Goal: Register for event/course

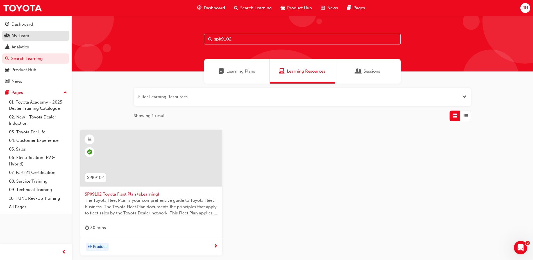
click at [41, 35] on div "My Team" at bounding box center [36, 35] width 62 height 7
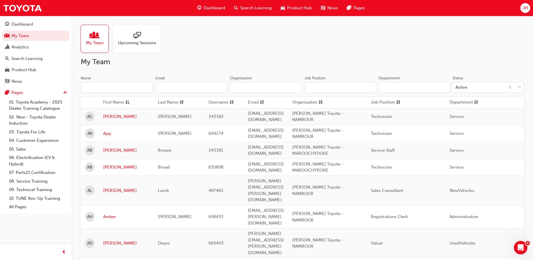
click at [103, 91] on input "Name" at bounding box center [117, 87] width 73 height 11
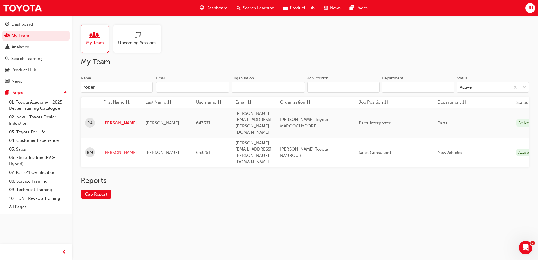
type input "rober"
click at [108, 149] on link "Robert" at bounding box center [120, 152] width 34 height 6
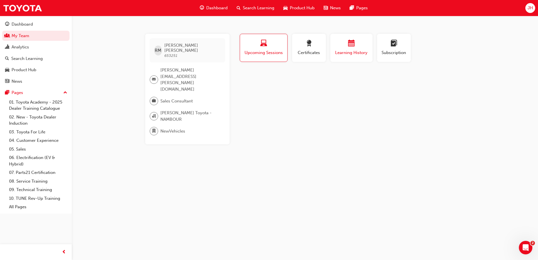
click at [355, 55] on span "Learning History" at bounding box center [351, 52] width 34 height 6
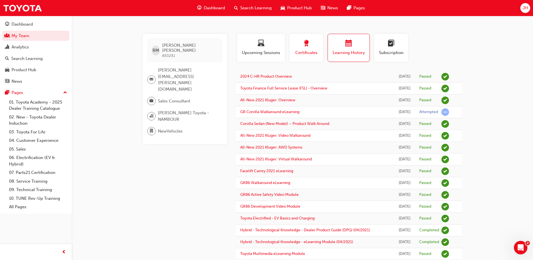
click at [298, 44] on div "button" at bounding box center [306, 44] width 25 height 9
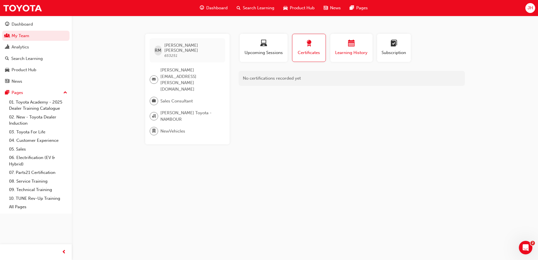
click at [337, 46] on div "button" at bounding box center [351, 44] width 34 height 9
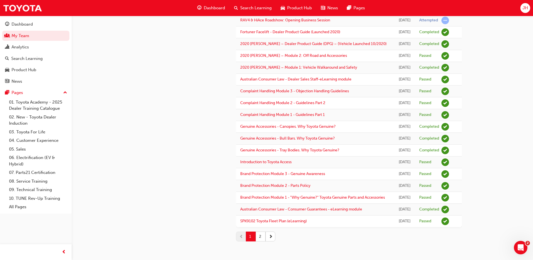
scroll to position [571, 0]
click at [263, 236] on button "2" at bounding box center [261, 236] width 10 height 10
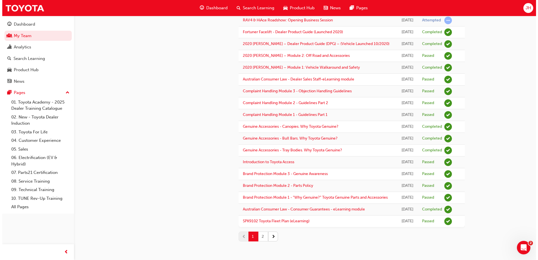
scroll to position [0, 0]
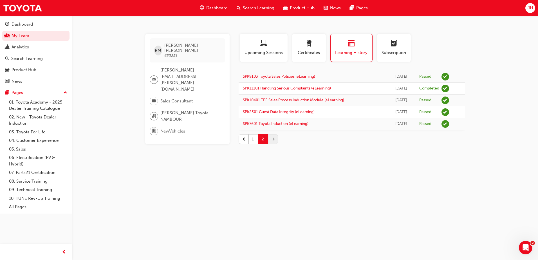
click at [260, 9] on span "Search Learning" at bounding box center [258, 8] width 31 height 6
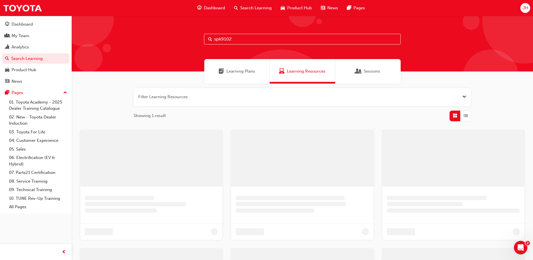
drag, startPoint x: 254, startPoint y: 37, endPoint x: 206, endPoint y: 39, distance: 47.9
click at [206, 39] on input "spk9102" at bounding box center [302, 39] width 197 height 11
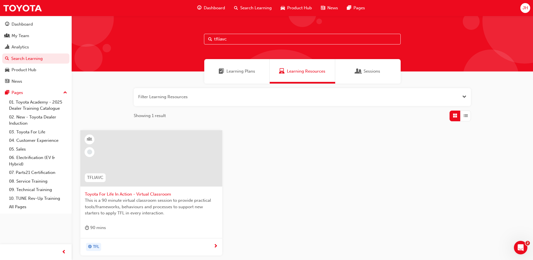
type input "tfliavc"
click at [164, 193] on span "Toyota For Life In Action - Virtual Classroom" at bounding box center [151, 194] width 133 height 6
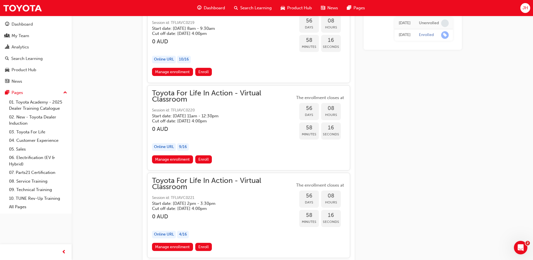
scroll to position [6474, 0]
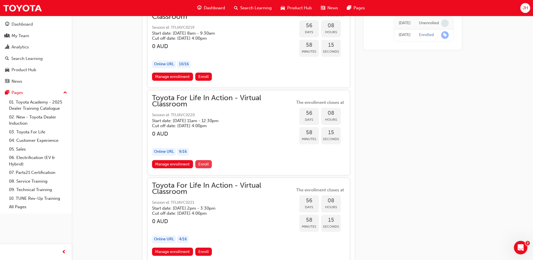
click at [205, 165] on span "Enroll" at bounding box center [204, 164] width 10 height 5
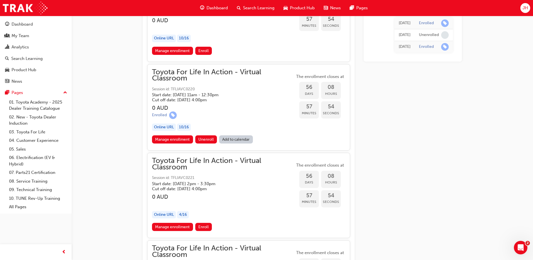
scroll to position [6492, 0]
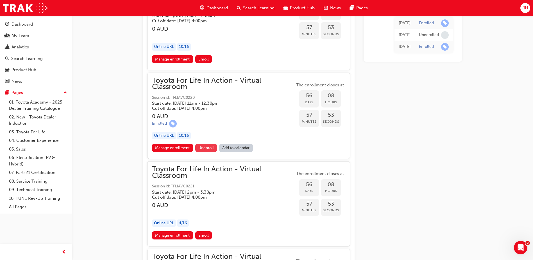
click at [207, 150] on span "Unenroll" at bounding box center [206, 147] width 15 height 5
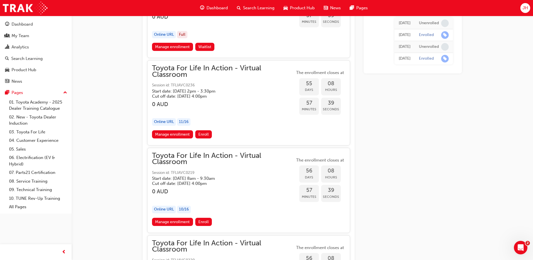
scroll to position [6313, 0]
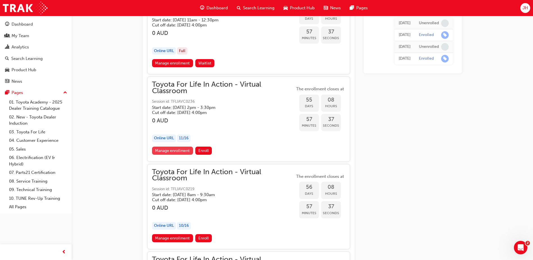
click at [183, 151] on link "Manage enrollment" at bounding box center [172, 150] width 41 height 8
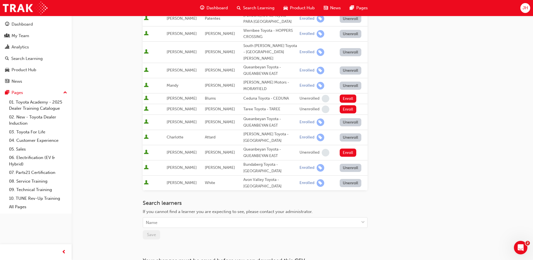
scroll to position [229, 0]
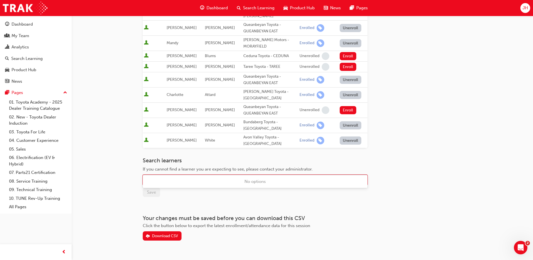
click at [197, 175] on div "Name" at bounding box center [251, 180] width 216 height 10
type input "robert"
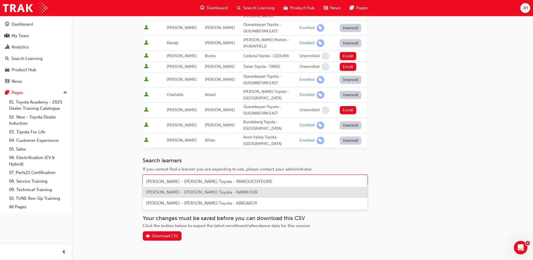
click at [217, 196] on div "Robert Meyers - Ken Mills Toyota - NAMBOUR" at bounding box center [255, 192] width 225 height 11
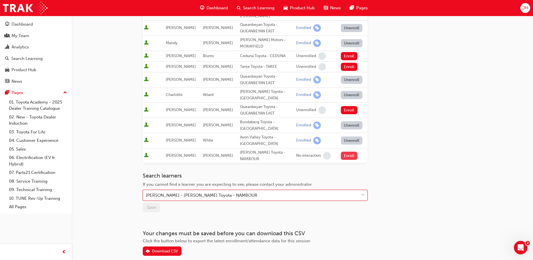
click at [345, 152] on button "Enroll" at bounding box center [349, 156] width 17 height 8
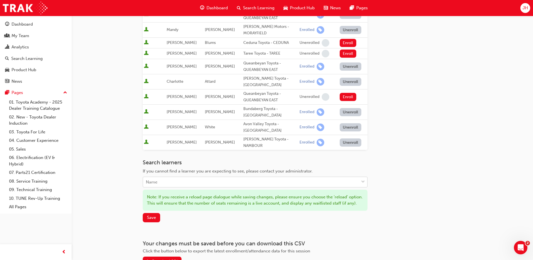
scroll to position [269, 0]
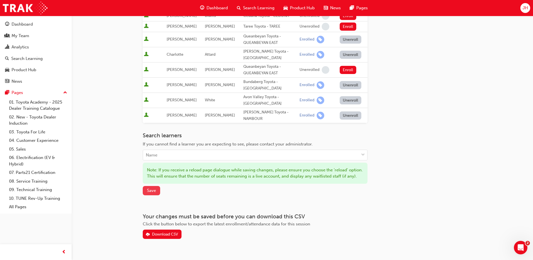
click at [149, 188] on span "Save" at bounding box center [151, 190] width 9 height 5
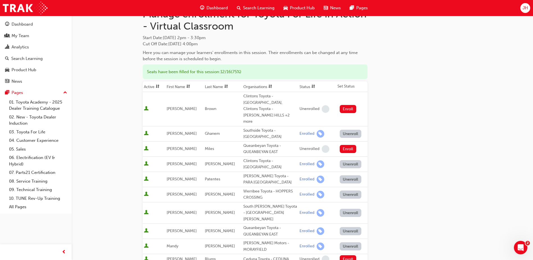
scroll to position [14, 0]
